Goal: Find contact information: Find contact information

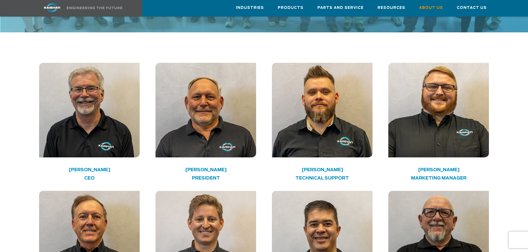
scroll to position [831, 0]
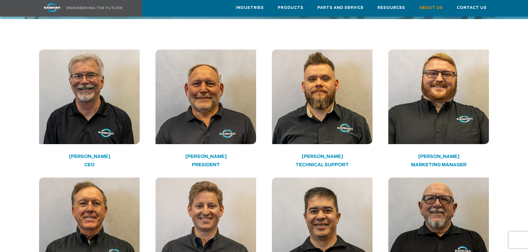
drag, startPoint x: 113, startPoint y: 138, endPoint x: 46, endPoint y: 137, distance: 67.6
click at [46, 155] on div "[PERSON_NAME] CEO" at bounding box center [89, 163] width 100 height 17
click at [86, 162] on h4 "CEO" at bounding box center [89, 165] width 80 height 6
click at [84, 86] on img at bounding box center [89, 97] width 101 height 95
drag, startPoint x: 63, startPoint y: 136, endPoint x: 123, endPoint y: 138, distance: 60.7
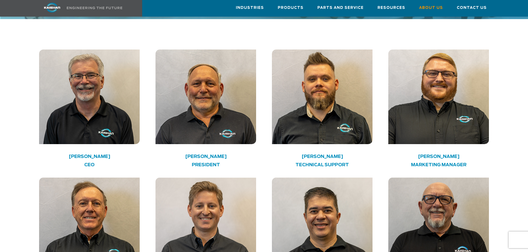
click at [123, 155] on h4 "[PERSON_NAME]" at bounding box center [89, 156] width 80 height 3
copy h4 "[PERSON_NAME]"
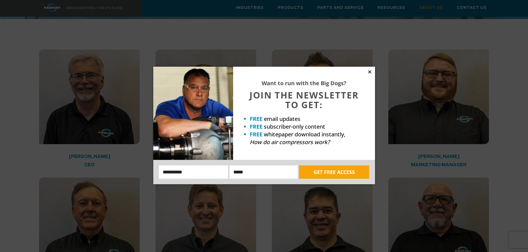
click at [369, 73] on icon at bounding box center [369, 71] width 3 height 3
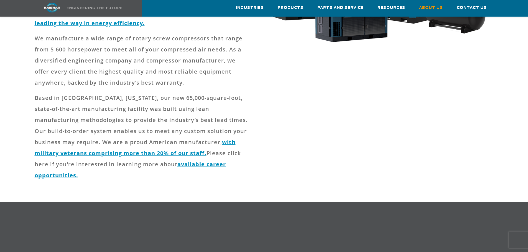
scroll to position [83, 0]
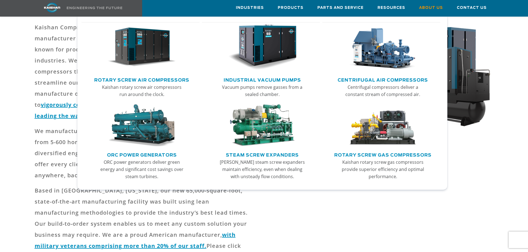
click at [282, 78] on link "Industrial Vacuum Pumps" at bounding box center [261, 79] width 77 height 8
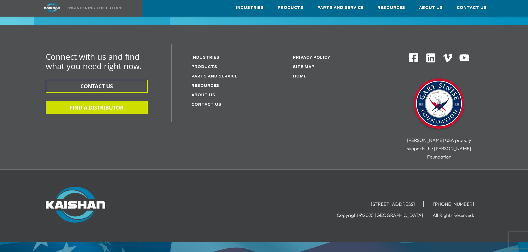
scroll to position [1008, 0]
